Goal: Browse casually

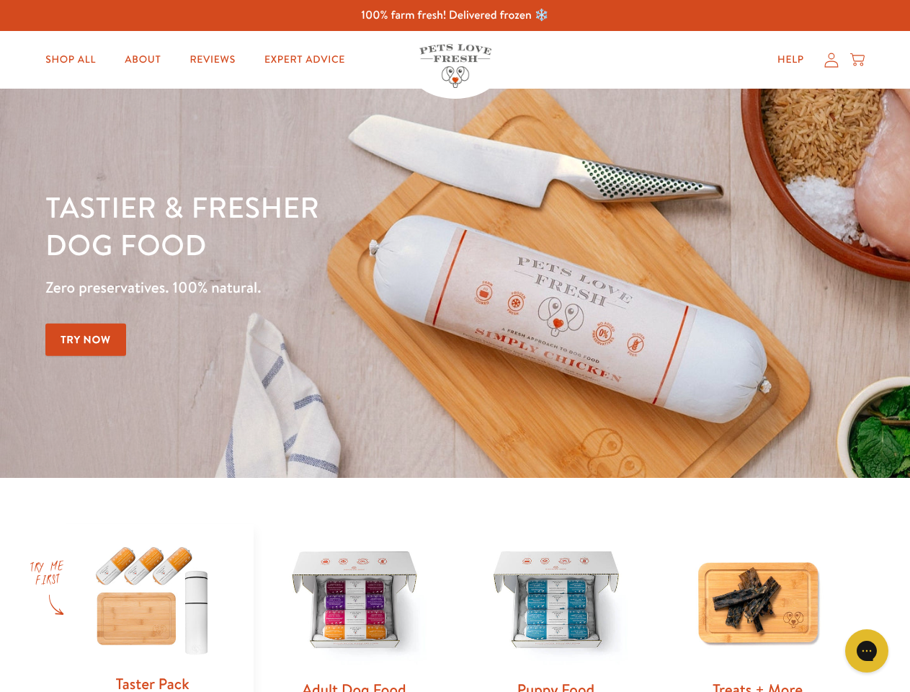
click at [455, 346] on div "Tastier & fresher dog food Zero preservatives. 100% natural. Try Now" at bounding box center [318, 283] width 546 height 190
click at [867, 650] on icon "Gorgias live chat" at bounding box center [866, 650] width 14 height 14
